Goal: Entertainment & Leisure: Consume media (video, audio)

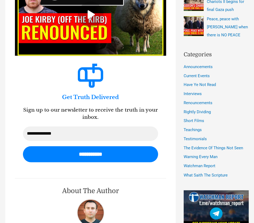
scroll to position [291, 0]
click at [92, 19] on icon at bounding box center [90, 14] width 9 height 9
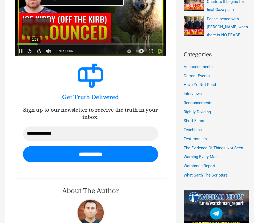
click at [38, 45] on div at bounding box center [90, 44] width 146 height 2
click at [43, 45] on div at bounding box center [90, 44] width 146 height 2
click at [46, 47] on div "2:53" at bounding box center [90, 44] width 146 height 5
click at [48, 45] on div at bounding box center [90, 44] width 146 height 2
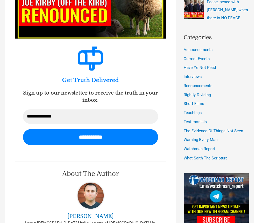
scroll to position [315, 0]
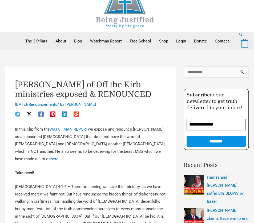
scroll to position [0, 0]
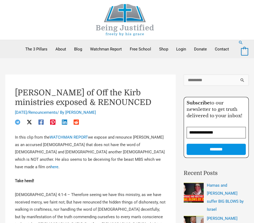
click at [132, 28] on img at bounding box center [125, 20] width 80 height 32
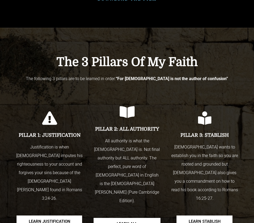
scroll to position [606, 0]
